Goal: Task Accomplishment & Management: Complete application form

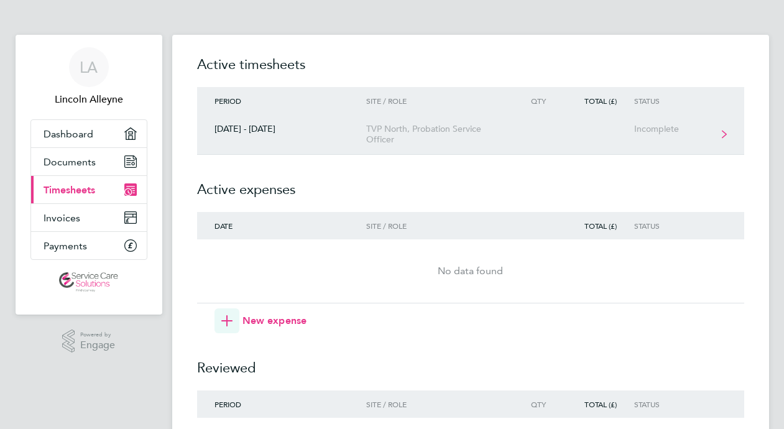
click at [420, 126] on div "TVP North, Probation Service Officer" at bounding box center [437, 134] width 142 height 21
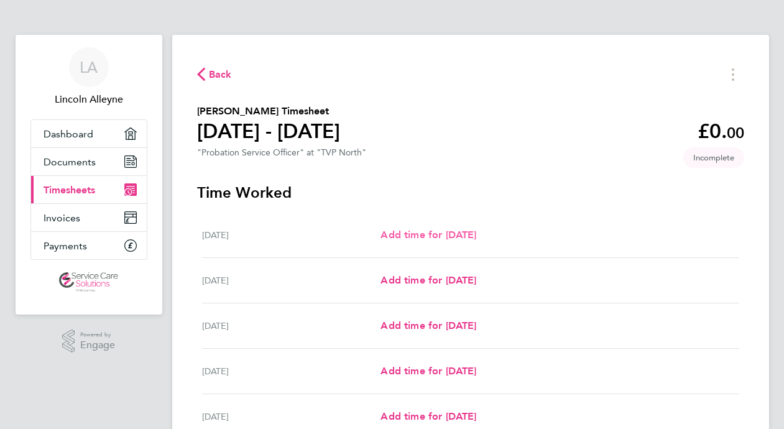
click at [431, 229] on span "Add time for [DATE]" at bounding box center [428, 235] width 96 height 12
click at [426, 235] on span "Add time for [DATE]" at bounding box center [428, 235] width 96 height 12
select select "30"
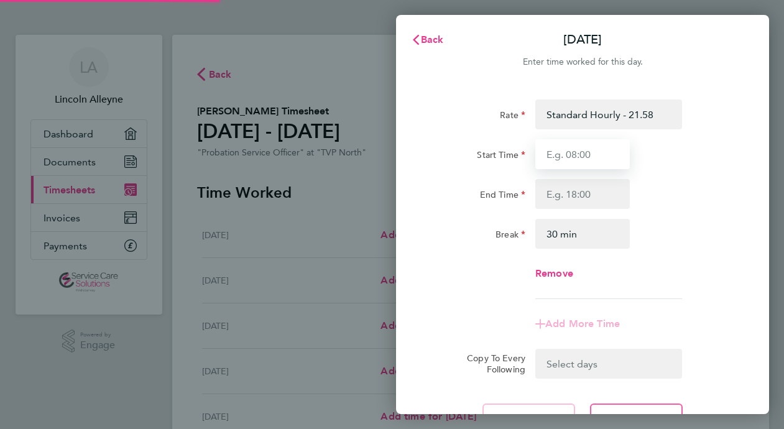
click at [566, 159] on input "Start Time" at bounding box center [582, 154] width 94 height 30
type input "09:00"
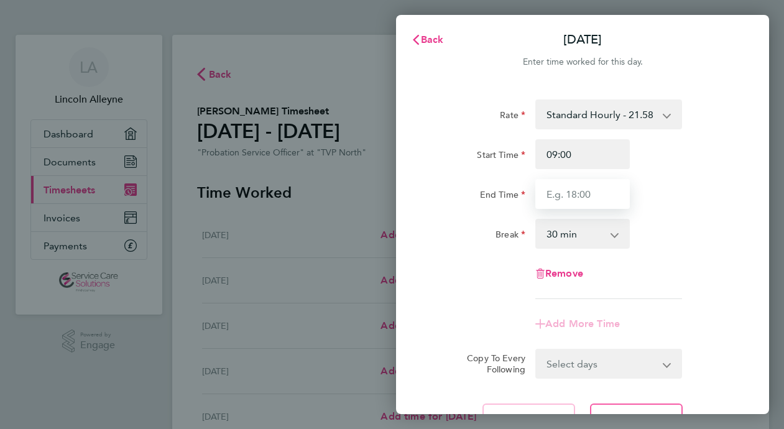
click at [547, 195] on input "End Time" at bounding box center [582, 194] width 94 height 30
type input "18:00"
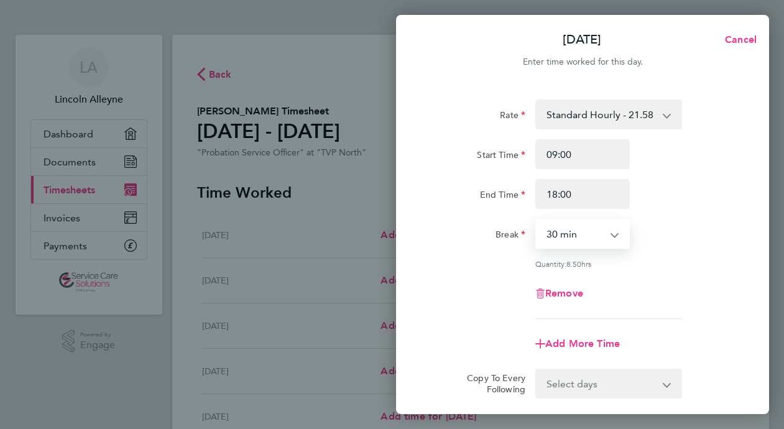
click at [590, 239] on select "0 min 15 min 30 min 45 min 60 min 75 min 90 min" at bounding box center [574, 233] width 77 height 27
select select "60"
click at [536, 220] on select "0 min 15 min 30 min 45 min 60 min 75 min 90 min" at bounding box center [574, 233] width 77 height 27
click at [596, 345] on span "Add More Time" at bounding box center [582, 344] width 75 height 12
select select "null"
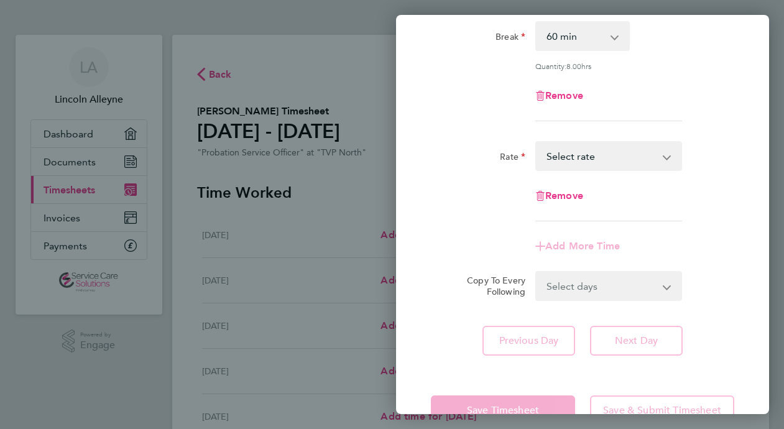
scroll to position [199, 0]
drag, startPoint x: 716, startPoint y: 398, endPoint x: 698, endPoint y: 392, distance: 19.7
click at [698, 392] on div "Save Timesheet Save & Submit Timesheet" at bounding box center [582, 409] width 373 height 80
click at [556, 191] on span "Remove" at bounding box center [564, 194] width 38 height 12
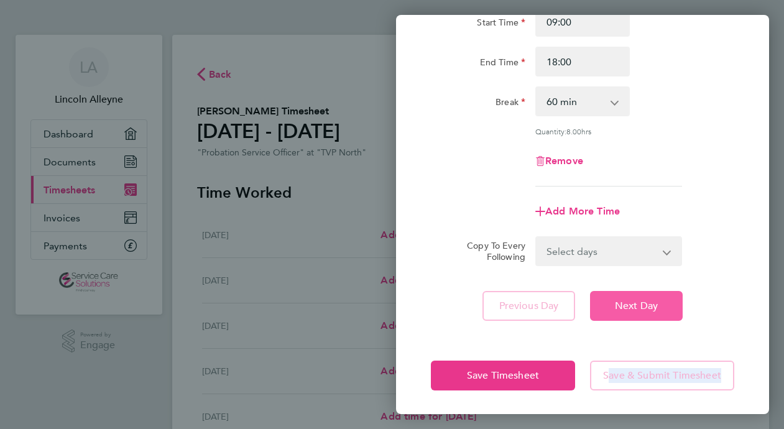
click at [615, 303] on span "Next Day" at bounding box center [636, 306] width 43 height 12
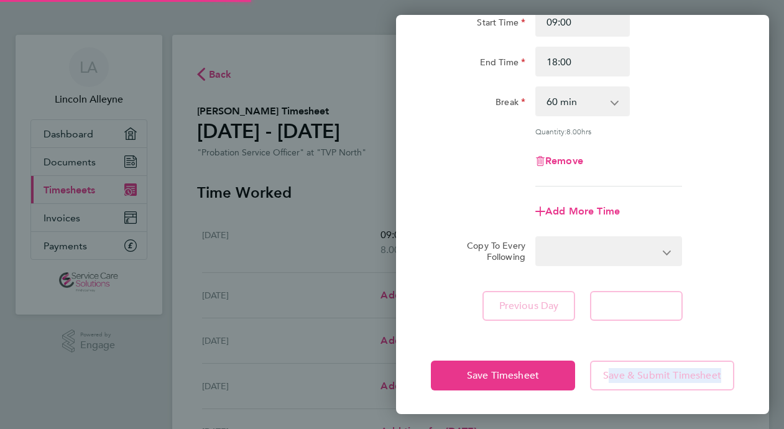
select select "30"
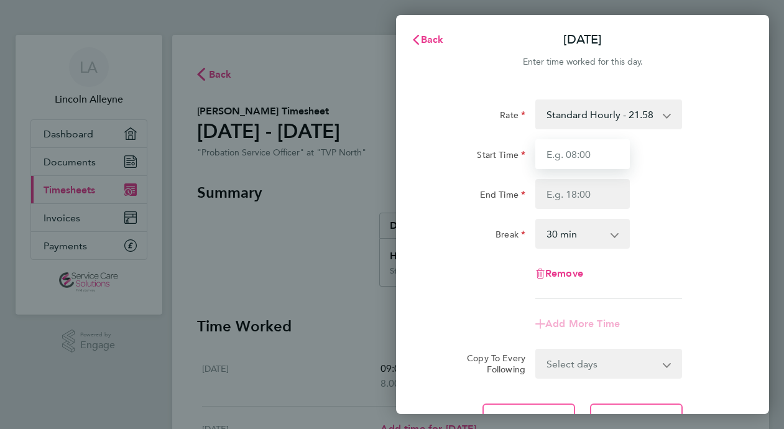
click at [552, 154] on input "Start Time" at bounding box center [582, 154] width 94 height 30
type input "09:00"
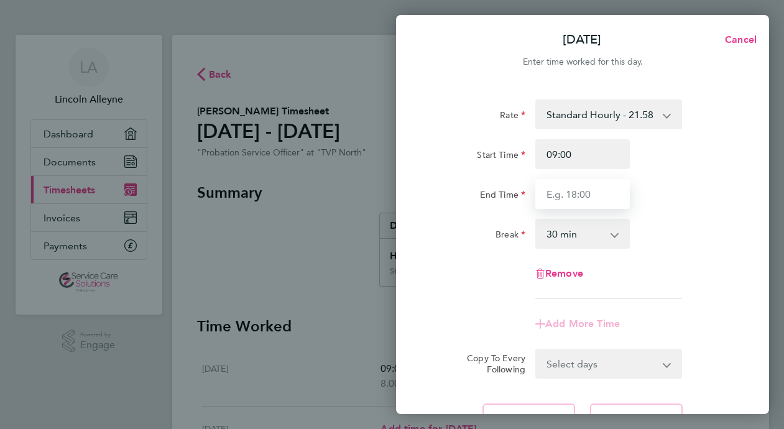
click at [546, 198] on input "End Time" at bounding box center [582, 194] width 94 height 30
type input "19:00"
click at [565, 233] on select "0 min 15 min 30 min 45 min 60 min 75 min 90 min" at bounding box center [574, 233] width 77 height 27
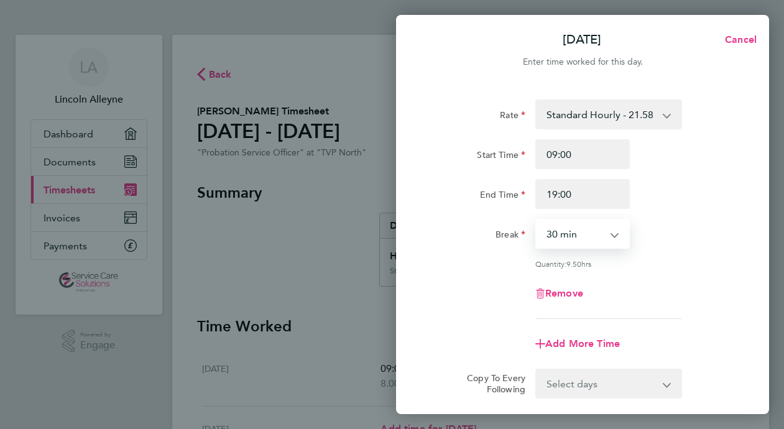
select select "60"
click at [536, 220] on select "0 min 15 min 30 min 45 min 60 min 75 min 90 min" at bounding box center [574, 233] width 77 height 27
click at [594, 344] on span "Add More Time" at bounding box center [582, 344] width 75 height 12
select select "null"
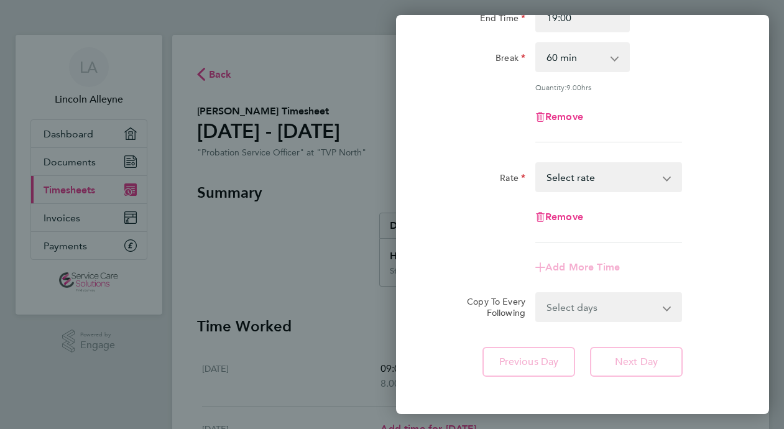
scroll to position [199, 0]
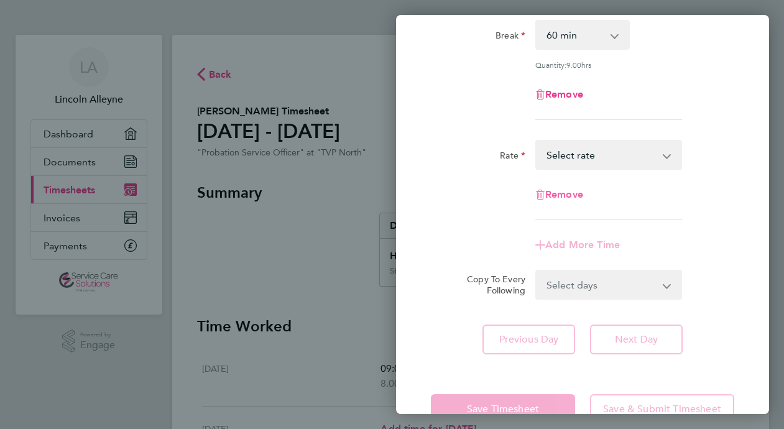
click at [567, 195] on span "Remove" at bounding box center [564, 194] width 38 height 12
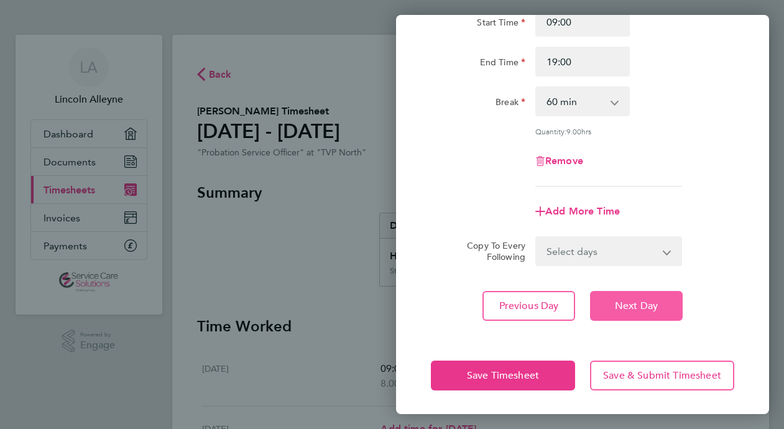
click at [627, 311] on button "Next Day" at bounding box center [636, 306] width 93 height 30
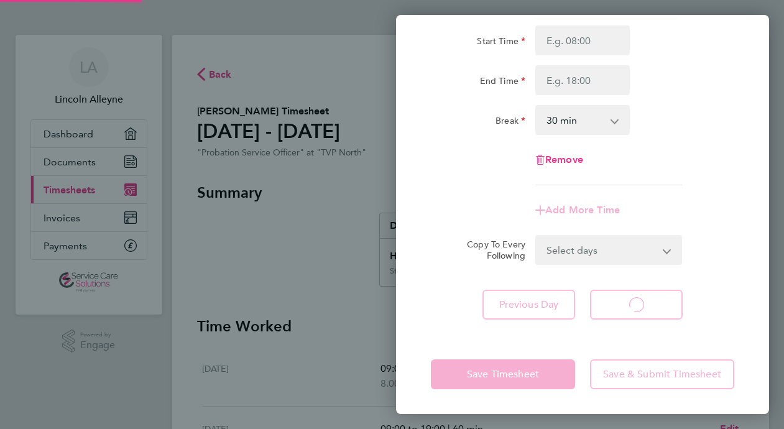
select select "30"
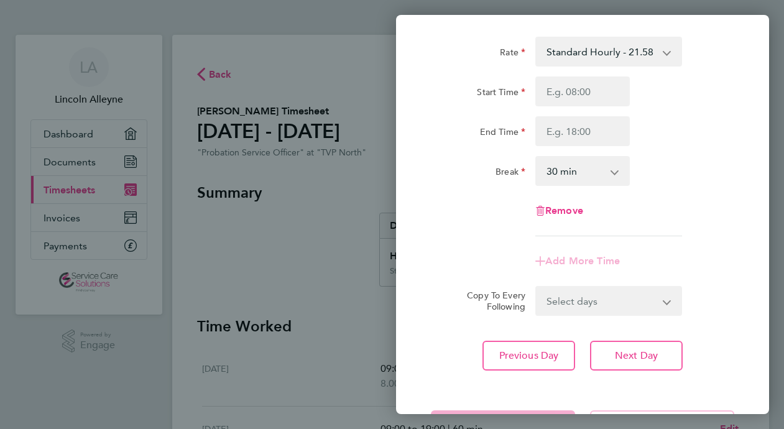
scroll to position [39, 0]
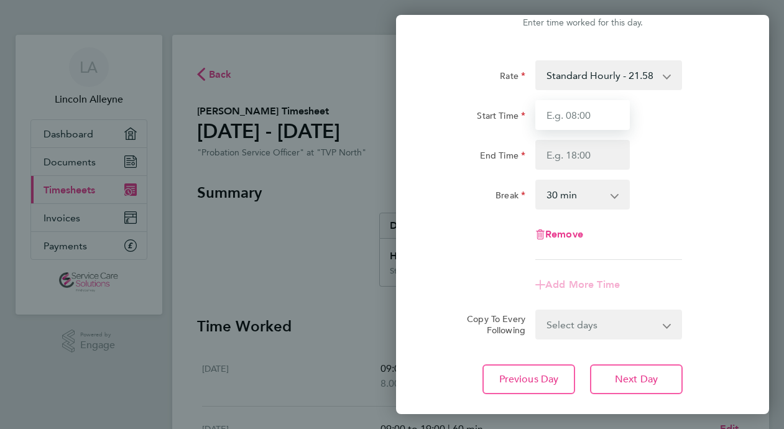
click at [557, 119] on input "Start Time" at bounding box center [582, 115] width 94 height 30
type input "09:30"
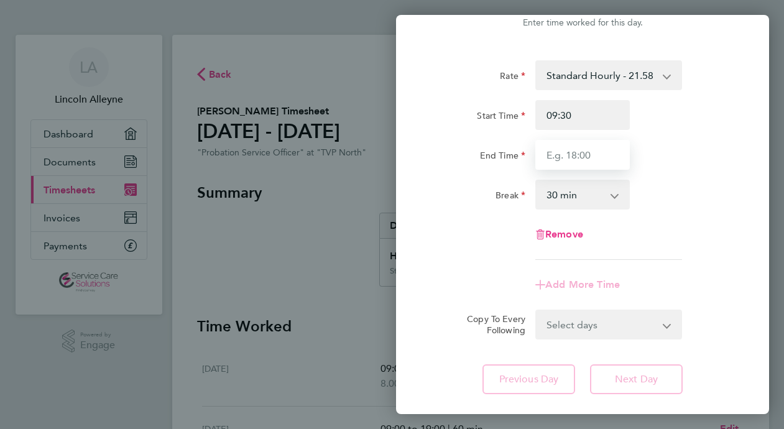
click at [552, 155] on input "End Time" at bounding box center [582, 155] width 94 height 30
type input "17:30"
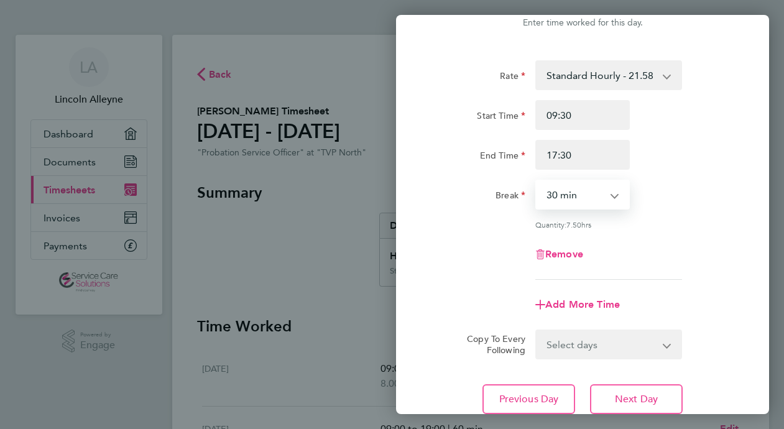
click at [564, 196] on select "0 min 15 min 30 min 45 min 60 min 75 min 90 min" at bounding box center [574, 194] width 77 height 27
select select "60"
click at [536, 181] on select "0 min 15 min 30 min 45 min 60 min 75 min 90 min" at bounding box center [574, 194] width 77 height 27
click at [583, 302] on span "Add More Time" at bounding box center [582, 304] width 75 height 12
select select "null"
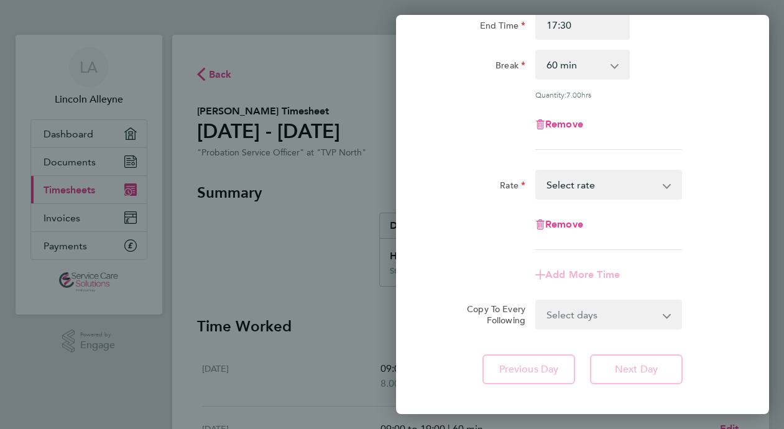
scroll to position [188, 0]
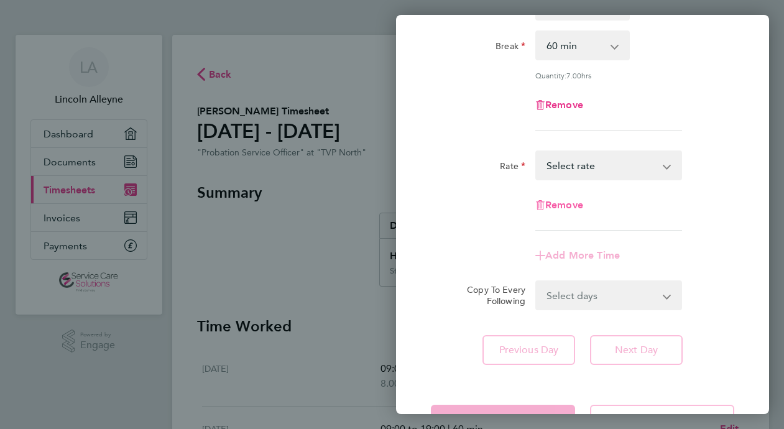
click at [567, 207] on span "Remove" at bounding box center [564, 205] width 38 height 12
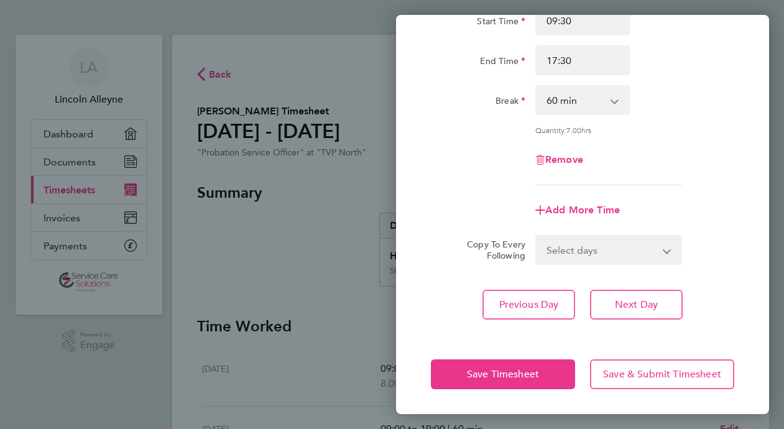
scroll to position [132, 0]
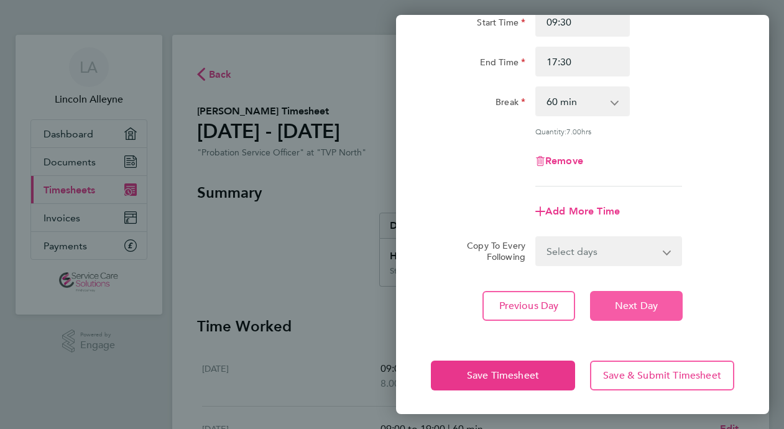
click at [625, 312] on button "Next Day" at bounding box center [636, 306] width 93 height 30
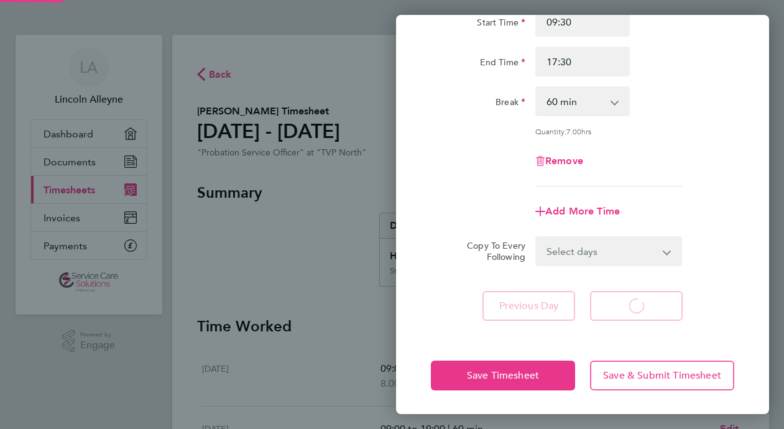
select select "30"
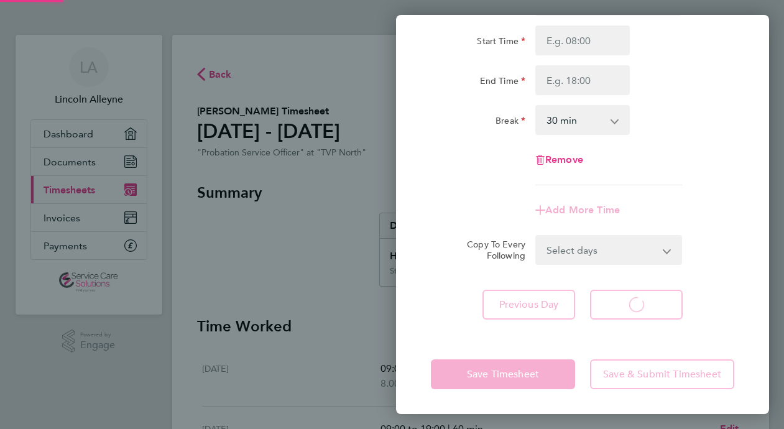
scroll to position [114, 0]
select select "30"
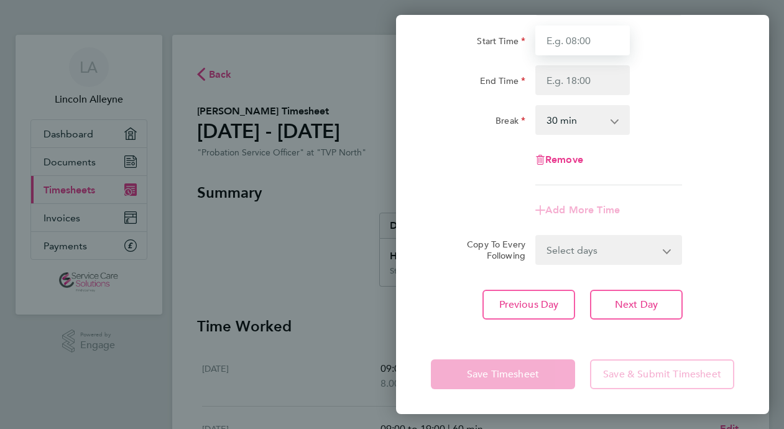
click at [559, 42] on input "Start Time" at bounding box center [582, 40] width 94 height 30
type input "09:00"
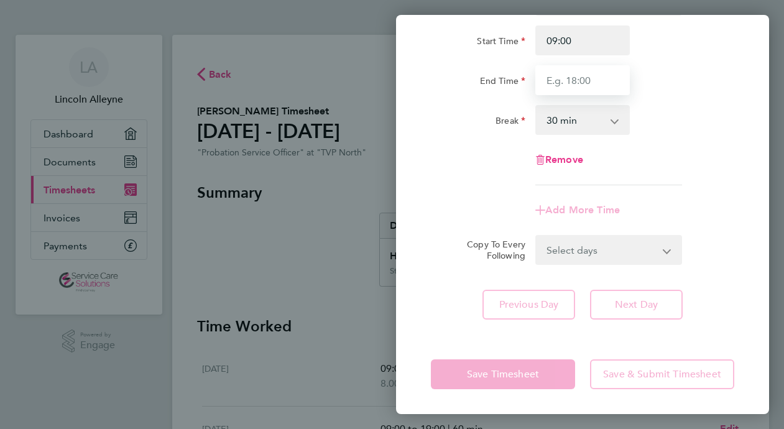
click at [556, 76] on input "End Time" at bounding box center [582, 80] width 94 height 30
type input "16:30"
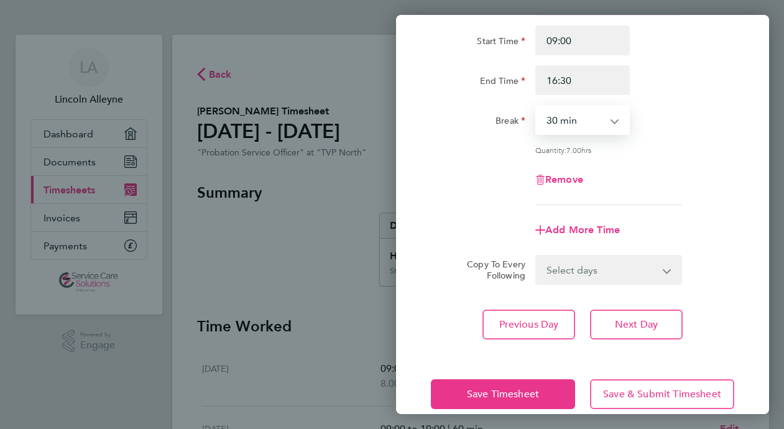
click at [569, 120] on select "0 min 15 min 30 min 45 min 60 min 75 min 90 min" at bounding box center [574, 119] width 77 height 27
select select "60"
click at [536, 106] on select "0 min 15 min 30 min 45 min 60 min 75 min 90 min" at bounding box center [574, 119] width 77 height 27
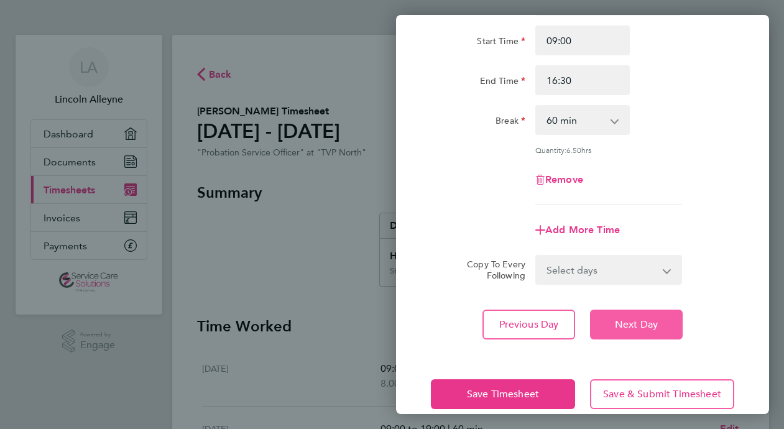
click at [630, 318] on span "Next Day" at bounding box center [636, 324] width 43 height 12
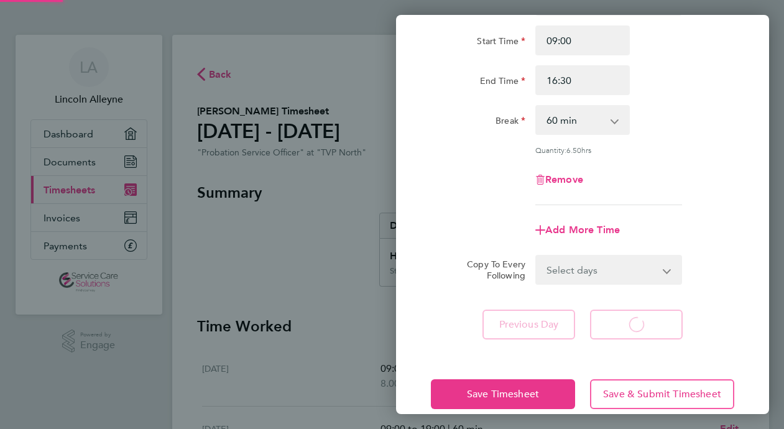
select select "30"
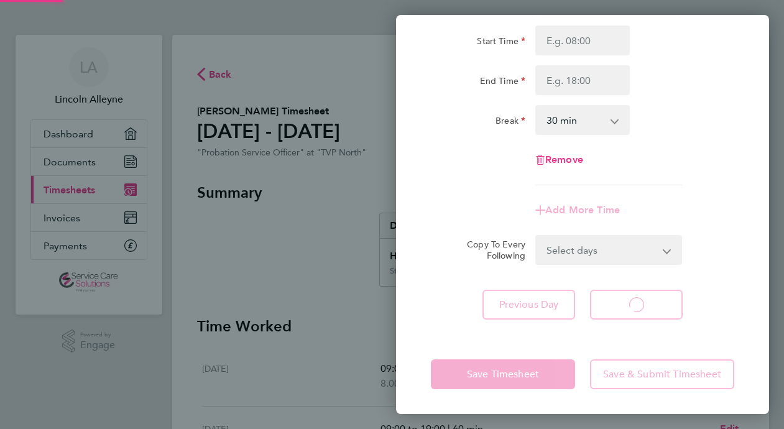
select select "30"
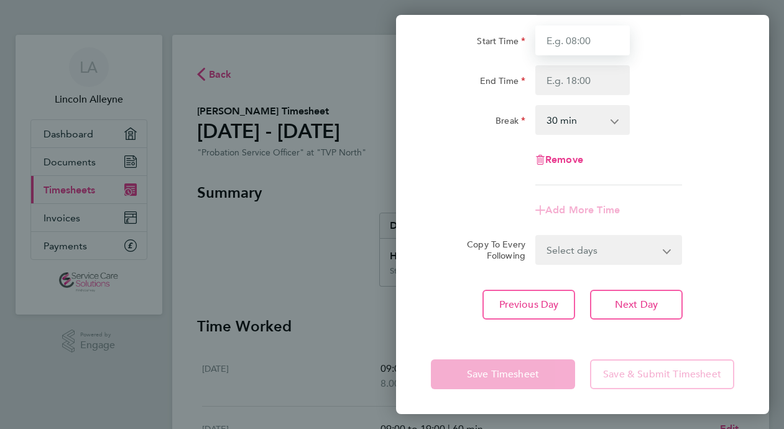
click at [556, 47] on input "Start Time" at bounding box center [582, 40] width 94 height 30
type input "09:30"
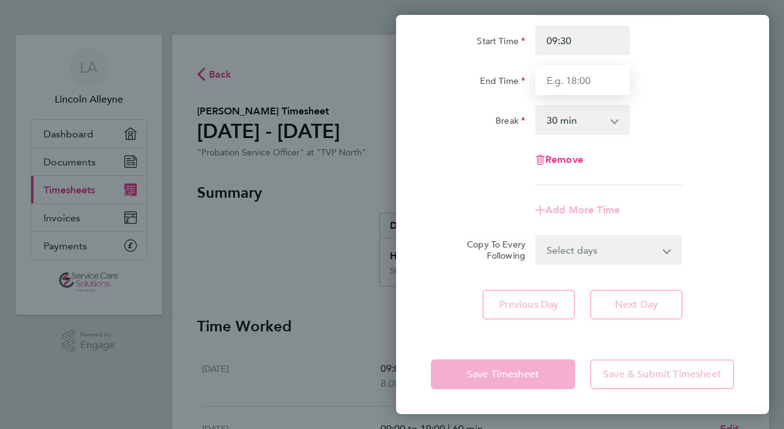
click at [553, 80] on input "End Time" at bounding box center [582, 80] width 94 height 30
type input "17:00"
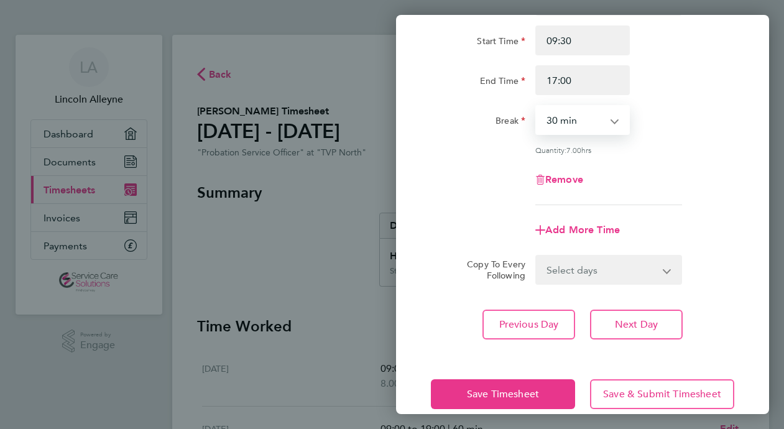
drag, startPoint x: 559, startPoint y: 116, endPoint x: 549, endPoint y: 125, distance: 13.2
click at [549, 125] on select "0 min 15 min 30 min 45 min 60 min 75 min 90 min" at bounding box center [574, 119] width 77 height 27
select select "60"
click at [536, 106] on select "0 min 15 min 30 min 45 min 60 min 75 min 90 min" at bounding box center [574, 119] width 77 height 27
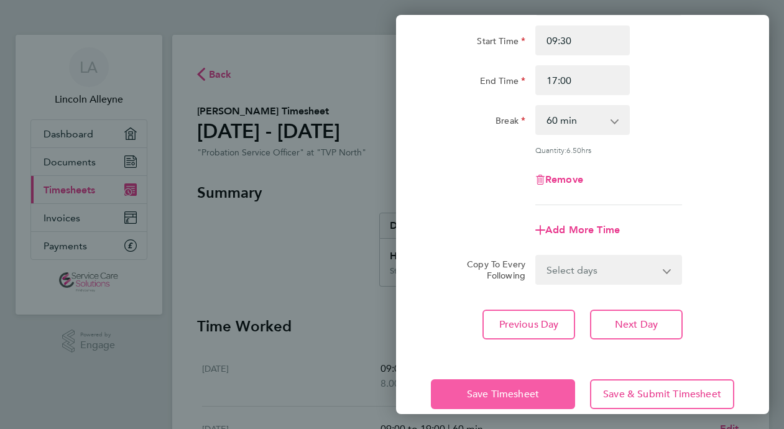
click at [513, 390] on span "Save Timesheet" at bounding box center [503, 394] width 72 height 12
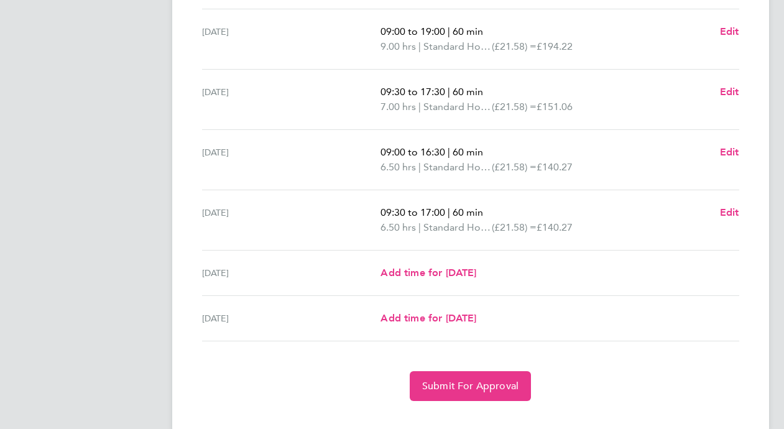
scroll to position [419, 0]
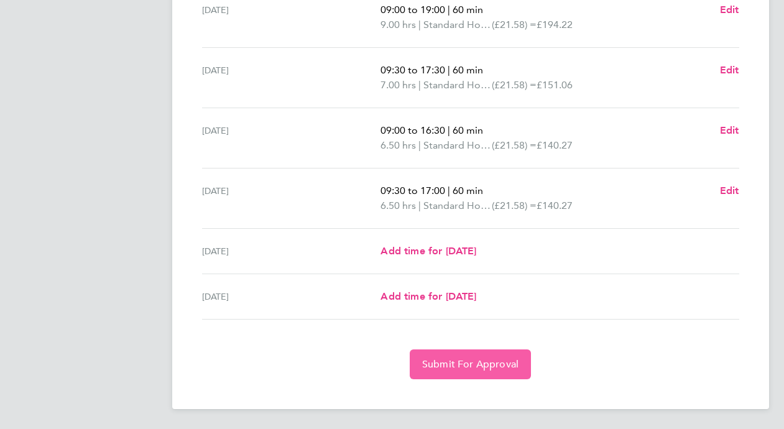
click at [442, 365] on span "Submit For Approval" at bounding box center [470, 364] width 96 height 12
